Goal: Check status: Check status

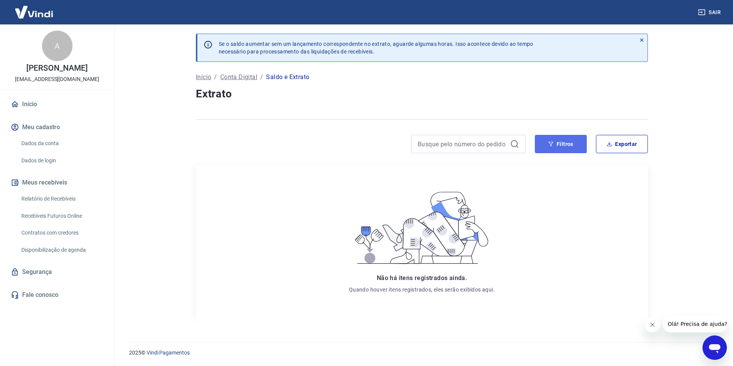
click at [569, 146] on button "Filtros" at bounding box center [561, 144] width 52 height 18
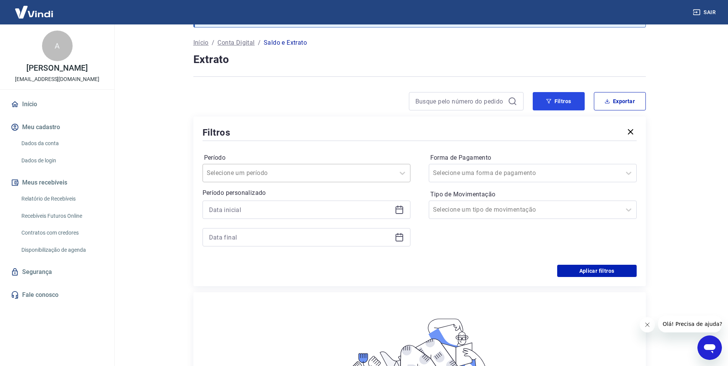
scroll to position [37, 0]
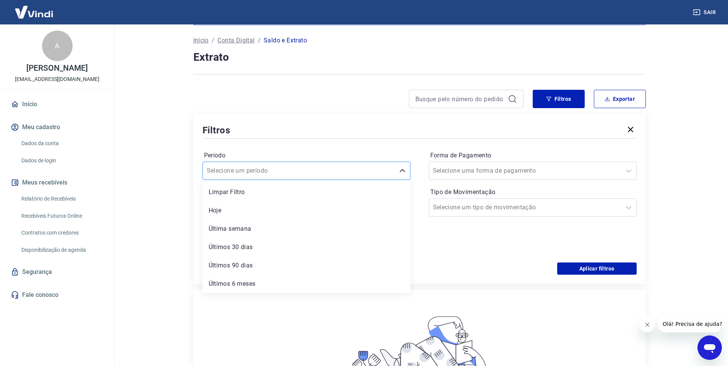
click at [317, 170] on div at bounding box center [299, 170] width 184 height 11
drag, startPoint x: 264, startPoint y: 248, endPoint x: 268, endPoint y: 245, distance: 4.5
click at [264, 248] on div "Últimos 30 dias" at bounding box center [306, 247] width 208 height 15
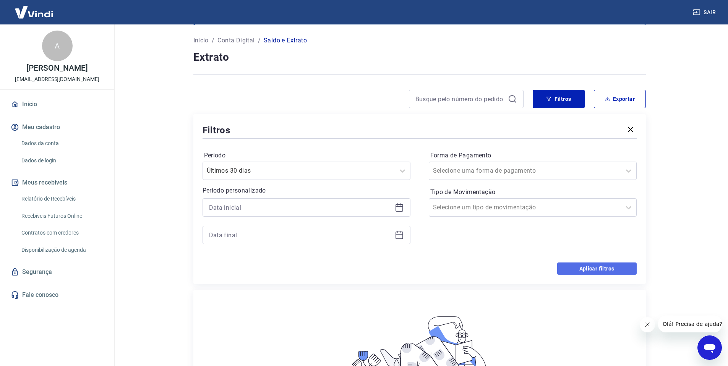
click at [594, 270] on button "Aplicar filtros" at bounding box center [596, 268] width 79 height 12
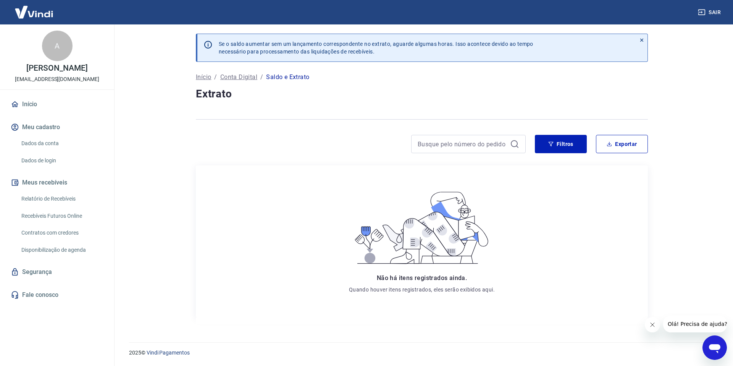
click at [277, 84] on div "Se o saldo aumentar sem um lançamento correspondente no extrato, aguarde alguma…" at bounding box center [422, 178] width 471 height 309
click at [239, 74] on p "Conta Digital" at bounding box center [238, 77] width 37 height 9
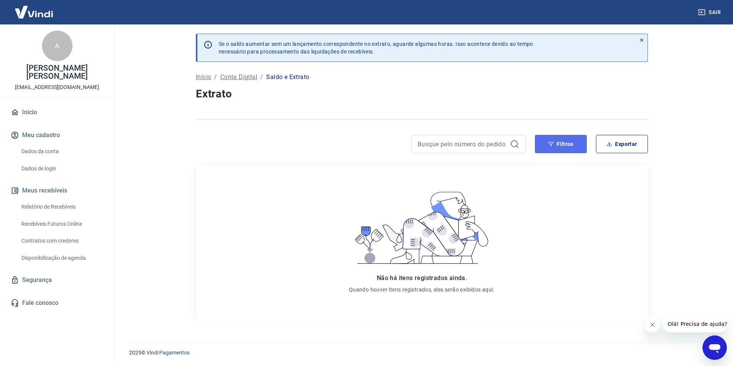
click at [564, 136] on button "Filtros" at bounding box center [561, 144] width 52 height 18
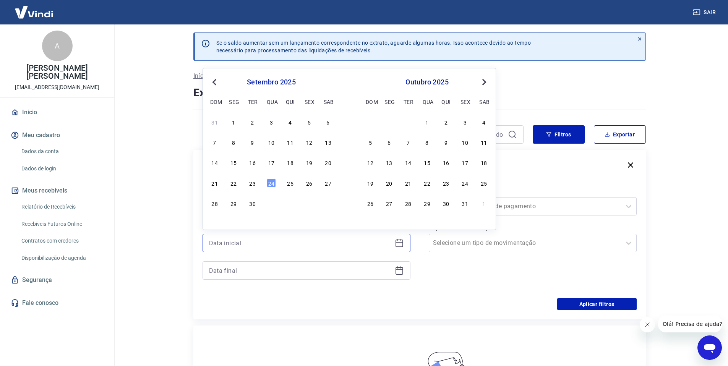
click at [365, 242] on input at bounding box center [300, 242] width 183 height 11
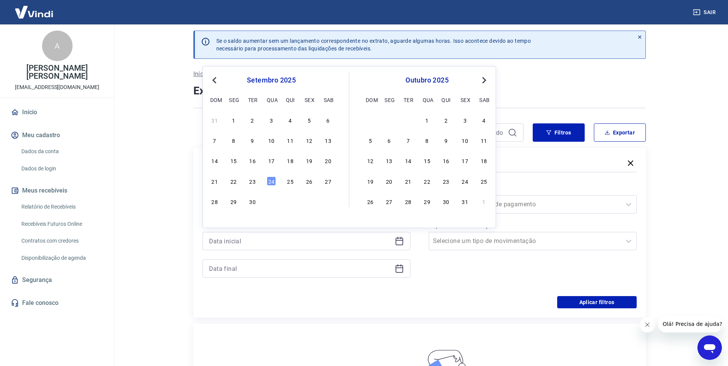
click at [215, 81] on span "Previous Month" at bounding box center [215, 80] width 0 height 9
drag, startPoint x: 214, startPoint y: 81, endPoint x: 243, endPoint y: 97, distance: 33.7
click at [215, 81] on span "Previous Month" at bounding box center [215, 80] width 0 height 9
drag, startPoint x: 443, startPoint y: 201, endPoint x: 452, endPoint y: 196, distance: 10.1
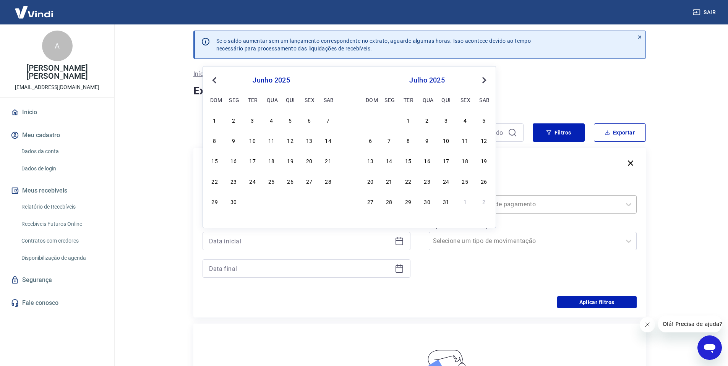
click at [443, 201] on div "31" at bounding box center [445, 201] width 9 height 9
type input "31/07/2025"
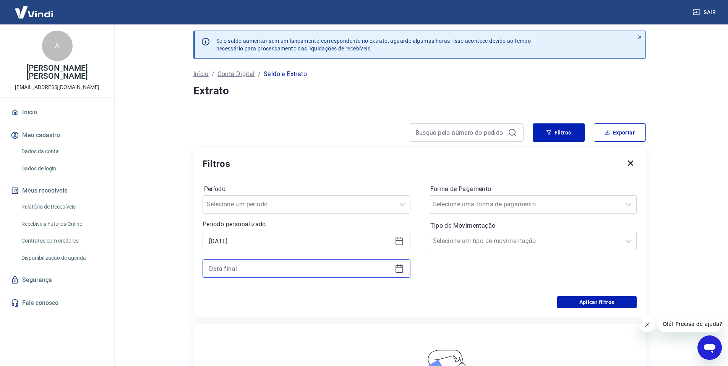
click at [307, 271] on input at bounding box center [300, 268] width 183 height 11
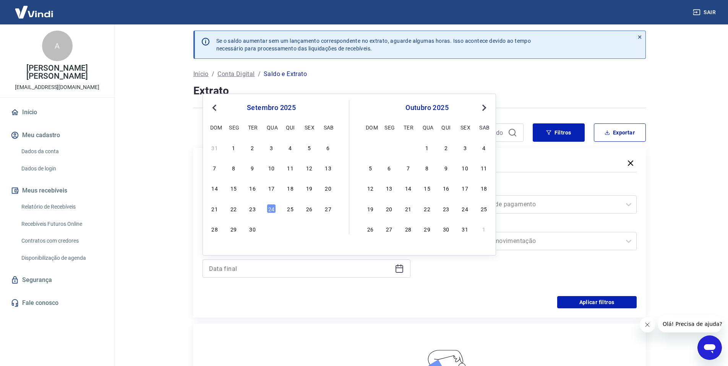
drag, startPoint x: 270, startPoint y: 208, endPoint x: 285, endPoint y: 209, distance: 14.2
click at [270, 208] on div "24" at bounding box center [271, 208] width 9 height 9
type input "24/09/2025"
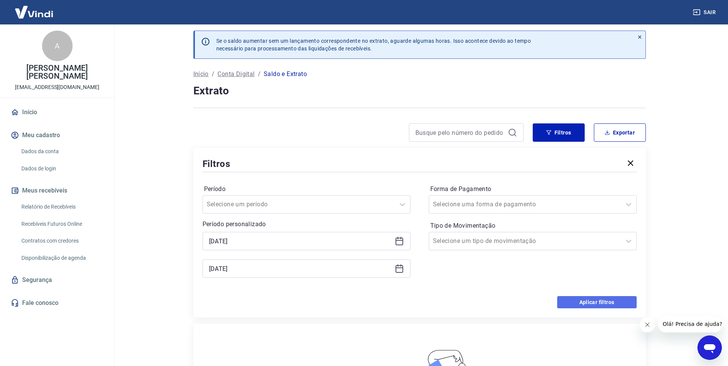
click at [597, 303] on button "Aplicar filtros" at bounding box center [596, 302] width 79 height 12
